Goal: Obtain resource: Download file/media

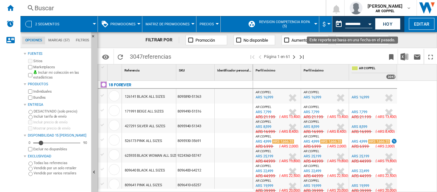
click at [370, 24] on div "Open calendar" at bounding box center [370, 24] width 3 height 2
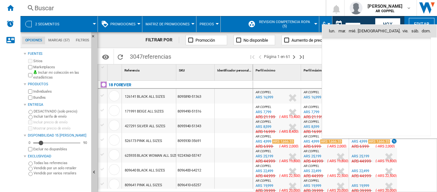
scroll to position [3055, 0]
click at [362, 73] on span "13" at bounding box center [362, 72] width 13 height 13
type input "**********"
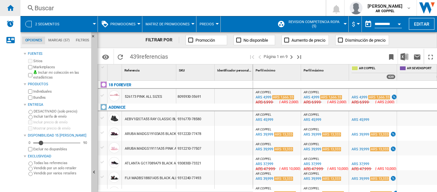
click at [10, 8] on ng-md-icon "Inicio" at bounding box center [10, 8] width 8 height 8
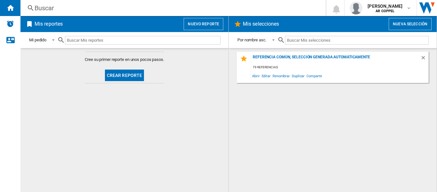
click at [120, 74] on button "Crear reporte" at bounding box center [124, 75] width 39 height 12
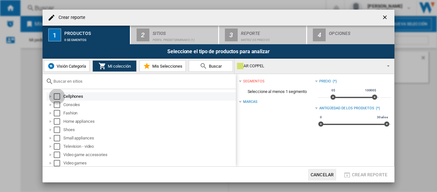
click at [57, 96] on div "Select" at bounding box center [57, 96] width 6 height 6
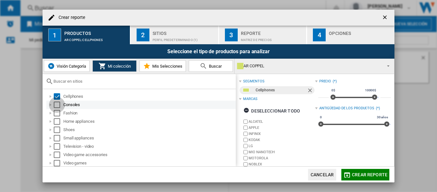
click at [57, 104] on div "Select" at bounding box center [57, 105] width 6 height 6
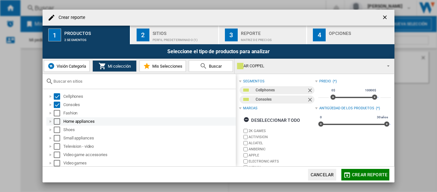
click at [58, 121] on div "Select" at bounding box center [57, 121] width 6 height 6
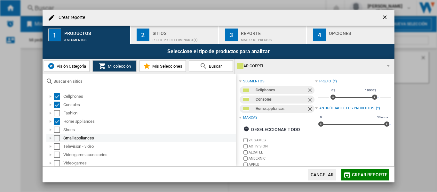
click at [57, 137] on div "Select" at bounding box center [57, 138] width 6 height 6
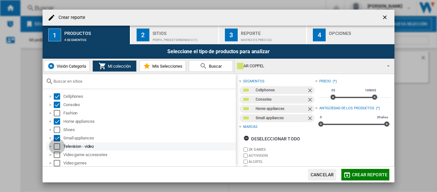
click at [59, 146] on div "Select" at bounding box center [57, 146] width 6 height 6
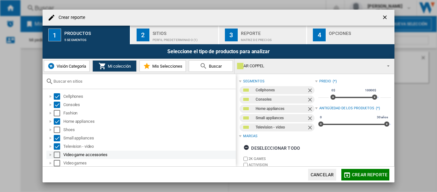
click at [57, 156] on div "Select" at bounding box center [57, 154] width 6 height 6
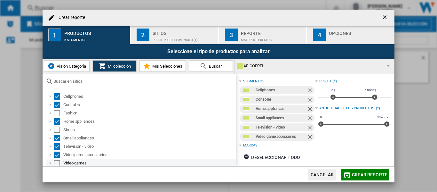
click at [57, 161] on div "Select" at bounding box center [57, 163] width 6 height 6
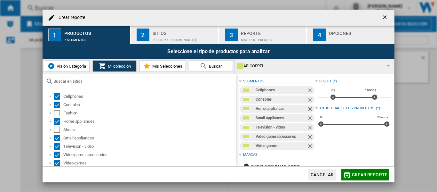
click at [157, 33] on div "Sitios" at bounding box center [184, 31] width 63 height 7
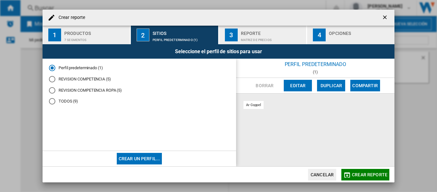
click at [49, 78] on div "REVISION COMPETENCIA (5)" at bounding box center [52, 79] width 6 height 6
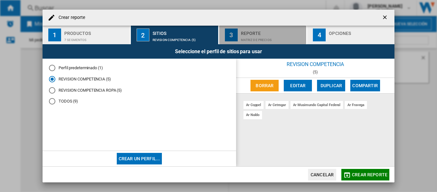
click at [254, 38] on div "Matriz de precios" at bounding box center [272, 38] width 63 height 7
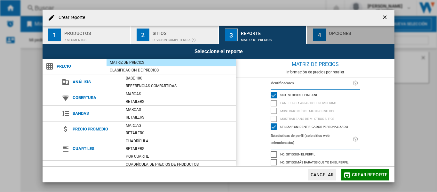
click at [351, 35] on div "button" at bounding box center [360, 38] width 63 height 7
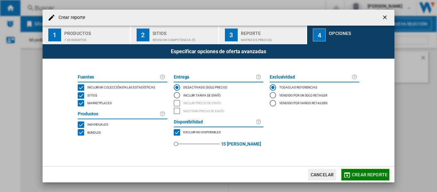
click at [80, 105] on div "MARKETPLACES" at bounding box center [81, 103] width 6 height 6
click at [368, 175] on span "Crear reporte" at bounding box center [370, 174] width 36 height 5
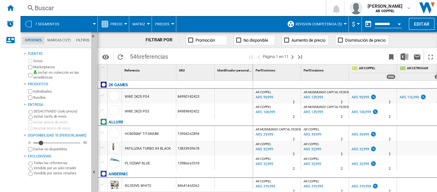
click at [126, 23] on div at bounding box center [125, 24] width 3 height 2
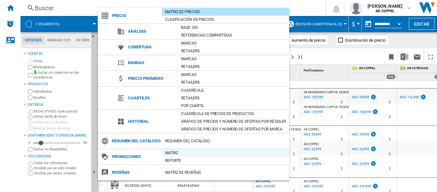
click at [178, 156] on div "Matriz" at bounding box center [225, 153] width 127 height 6
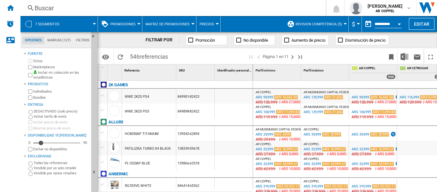
click at [138, 24] on div at bounding box center [138, 24] width 3 height 2
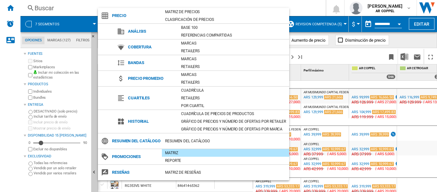
click at [0, 103] on md-backdrop at bounding box center [218, 96] width 437 height 192
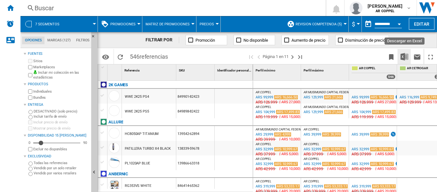
click at [405, 59] on img "Descargar en Excel" at bounding box center [405, 57] width 8 height 8
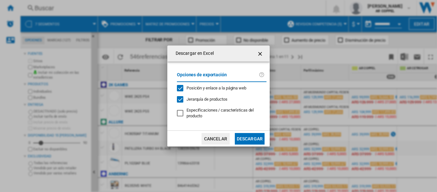
click at [253, 138] on button "Descargar" at bounding box center [250, 139] width 30 height 12
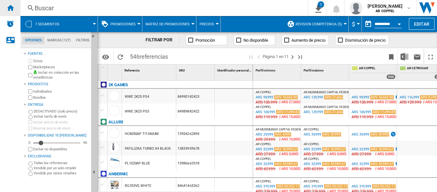
click at [11, 8] on ng-md-icon "Inicio" at bounding box center [10, 8] width 8 height 8
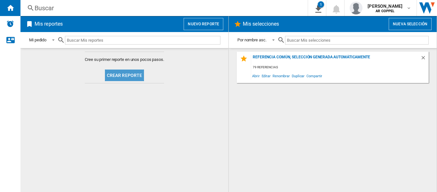
click at [126, 74] on button "Crear reporte" at bounding box center [124, 75] width 39 height 12
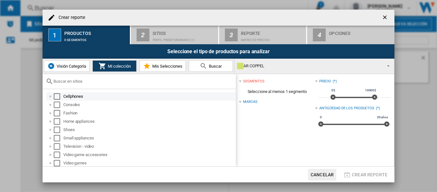
drag, startPoint x: 57, startPoint y: 93, endPoint x: 59, endPoint y: 99, distance: 6.1
click at [57, 92] on div "Cellphones" at bounding box center [141, 96] width 190 height 8
click at [59, 107] on div "Select" at bounding box center [57, 105] width 6 height 6
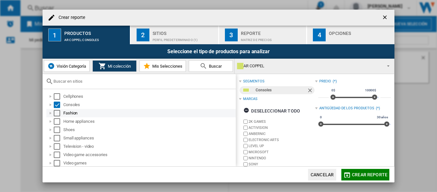
click at [59, 114] on div "Select" at bounding box center [57, 113] width 6 height 6
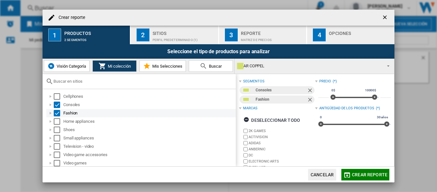
click at [59, 112] on div "Select" at bounding box center [57, 113] width 6 height 6
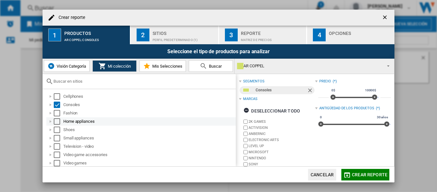
click at [57, 121] on div "Select" at bounding box center [57, 121] width 6 height 6
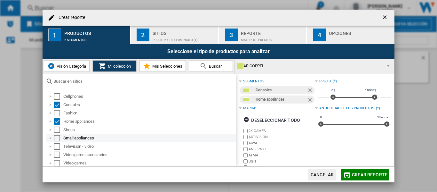
click at [57, 138] on div "Select" at bounding box center [57, 138] width 6 height 6
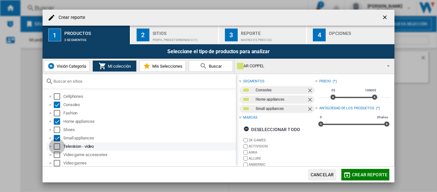
click at [57, 145] on div "Select" at bounding box center [57, 146] width 6 height 6
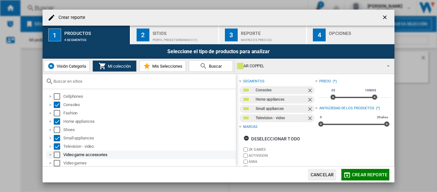
click at [58, 154] on div "Select" at bounding box center [57, 154] width 6 height 6
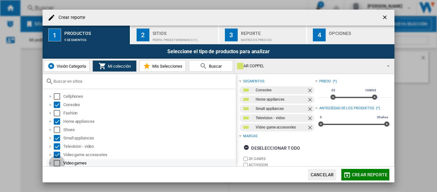
click at [58, 163] on div "Select" at bounding box center [57, 163] width 6 height 6
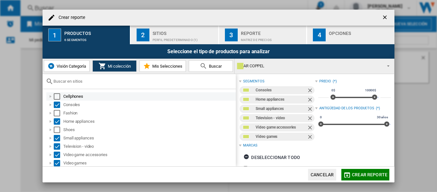
click at [59, 96] on div "Select" at bounding box center [57, 96] width 6 height 6
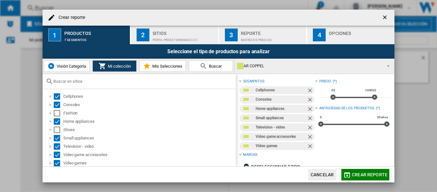
click at [160, 37] on div "Perfil predeterminado (1)" at bounding box center [184, 38] width 63 height 7
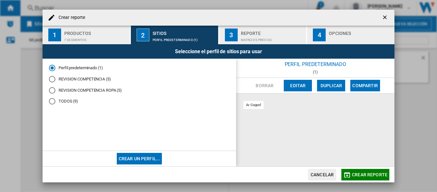
click at [53, 76] on md-radio-group "Perfil predeterminado (1) REVISION COMPETENCIA (5) REVISION COMPETENCIA ROPA (5…" at bounding box center [139, 87] width 181 height 45
click at [55, 80] on div "REVISION COMPETENCIA (5)" at bounding box center [52, 79] width 6 height 6
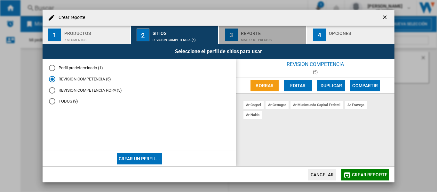
click at [251, 32] on div "Reporte" at bounding box center [272, 31] width 63 height 7
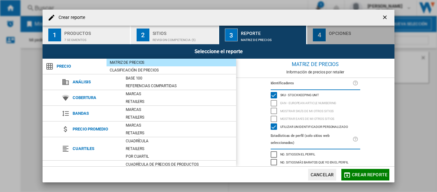
drag, startPoint x: 333, startPoint y: 35, endPoint x: 332, endPoint y: 40, distance: 5.3
click at [333, 34] on div "Opciones" at bounding box center [360, 34] width 63 height 13
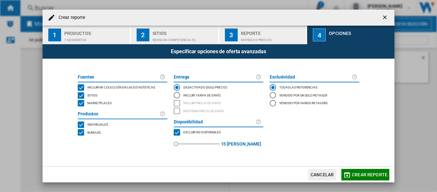
click at [80, 104] on div "MARKETPLACES" at bounding box center [81, 103] width 6 height 6
click at [366, 175] on span "Crear reporte" at bounding box center [370, 174] width 36 height 5
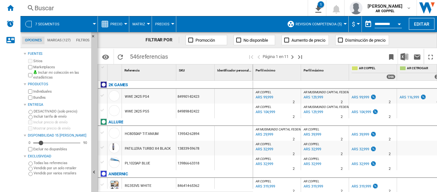
click at [126, 24] on div at bounding box center [125, 24] width 3 height 2
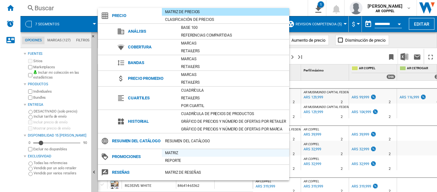
click at [178, 156] on div "Matriz" at bounding box center [225, 153] width 127 height 6
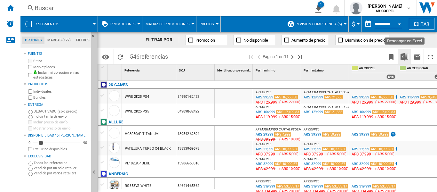
click at [404, 58] on img "Descargar en Excel" at bounding box center [405, 57] width 8 height 8
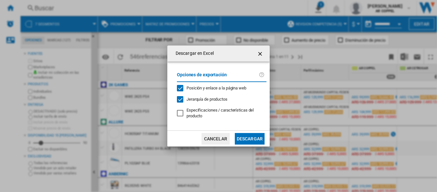
drag, startPoint x: 255, startPoint y: 137, endPoint x: 288, endPoint y: 132, distance: 34.4
click at [255, 137] on button "Descargar" at bounding box center [250, 139] width 30 height 12
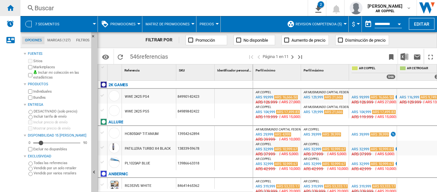
click at [10, 6] on ng-md-icon "Inicio" at bounding box center [10, 8] width 8 height 8
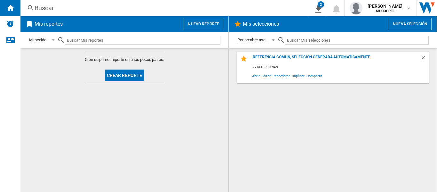
click at [121, 74] on button "Crear reporte" at bounding box center [124, 75] width 39 height 12
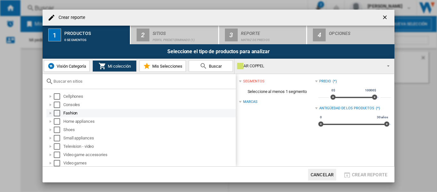
click at [57, 113] on div "Select" at bounding box center [57, 113] width 6 height 6
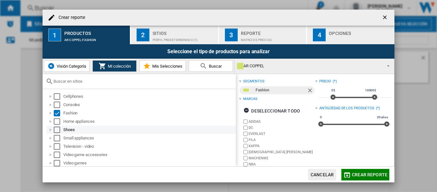
click at [58, 129] on div "Select" at bounding box center [57, 129] width 6 height 6
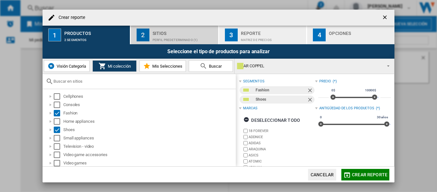
drag, startPoint x: 164, startPoint y: 35, endPoint x: 168, endPoint y: 40, distance: 5.9
click at [164, 35] on div "Perfil predeterminado (1)" at bounding box center [184, 38] width 63 height 7
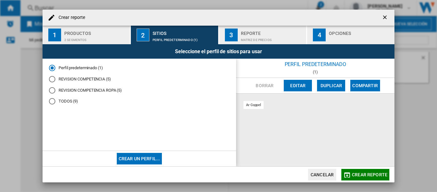
click at [53, 89] on div "REVISION COMPETENCIA ROPA (5)" at bounding box center [52, 90] width 6 height 6
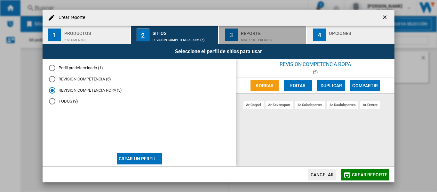
click at [259, 34] on div "Reporte" at bounding box center [272, 31] width 63 height 7
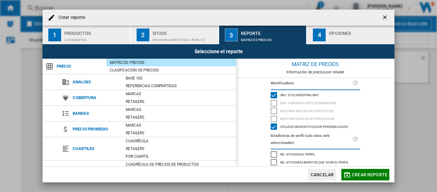
click at [341, 32] on div "Opciones" at bounding box center [360, 31] width 63 height 7
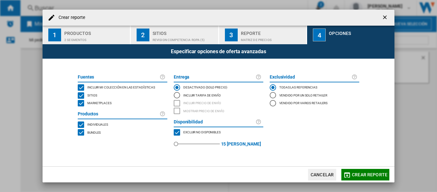
click at [80, 102] on div "MARKETPLACES" at bounding box center [81, 103] width 6 height 6
drag, startPoint x: 368, startPoint y: 175, endPoint x: 331, endPoint y: 156, distance: 41.4
click at [368, 175] on span "Crear reporte" at bounding box center [370, 174] width 36 height 5
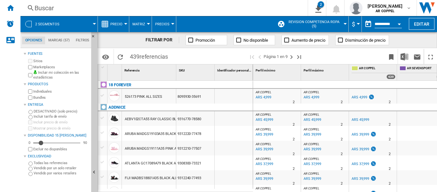
click at [125, 24] on div at bounding box center [125, 24] width 3 height 2
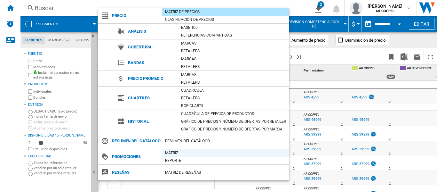
click at [173, 156] on div "Matriz" at bounding box center [225, 153] width 127 height 6
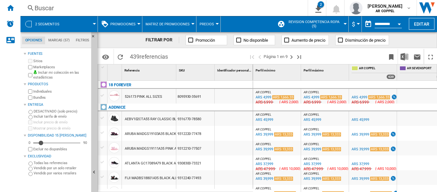
click at [139, 24] on div at bounding box center [138, 24] width 3 height 2
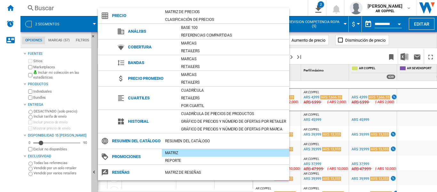
click at [404, 57] on md-backdrop at bounding box center [218, 96] width 437 height 192
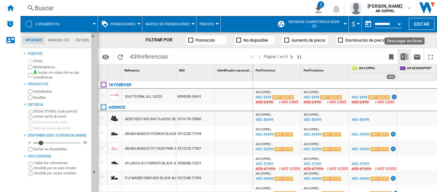
click at [404, 56] on img "Descargar en Excel" at bounding box center [405, 57] width 8 height 8
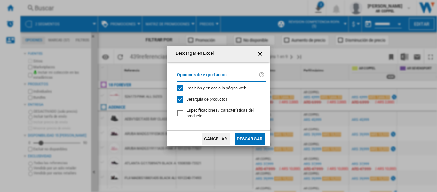
click at [253, 138] on button "Descargar" at bounding box center [250, 139] width 30 height 12
